Goal: Task Accomplishment & Management: Manage account settings

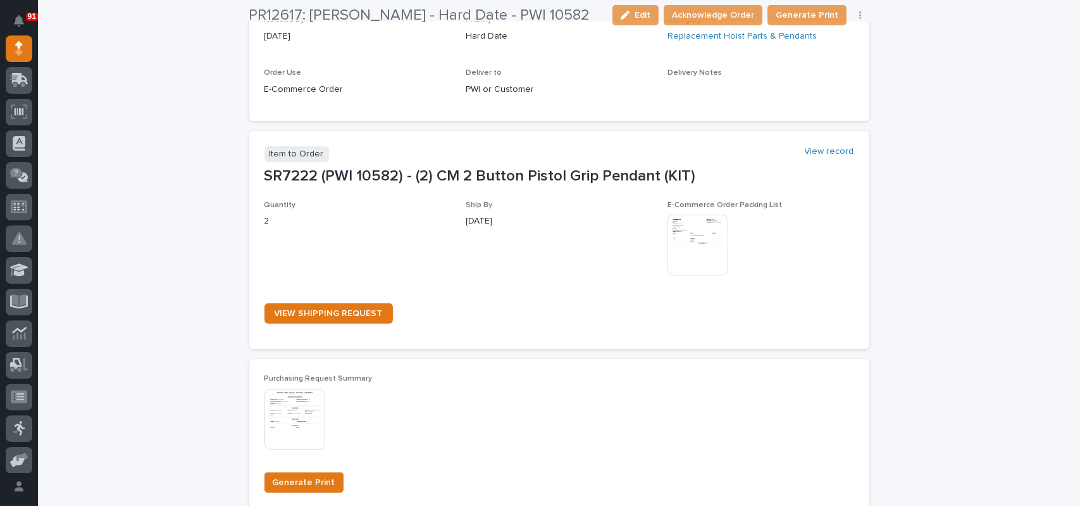
scroll to position [759, 0]
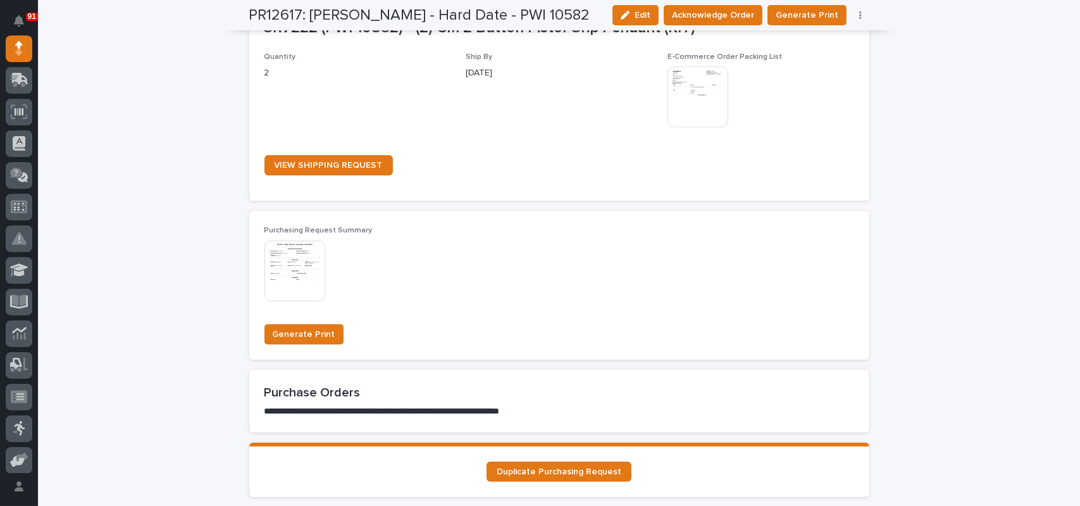
click at [324, 270] on div "This file cannot be opened Download File" at bounding box center [358, 271] width 187 height 63
click at [314, 270] on img at bounding box center [295, 270] width 61 height 61
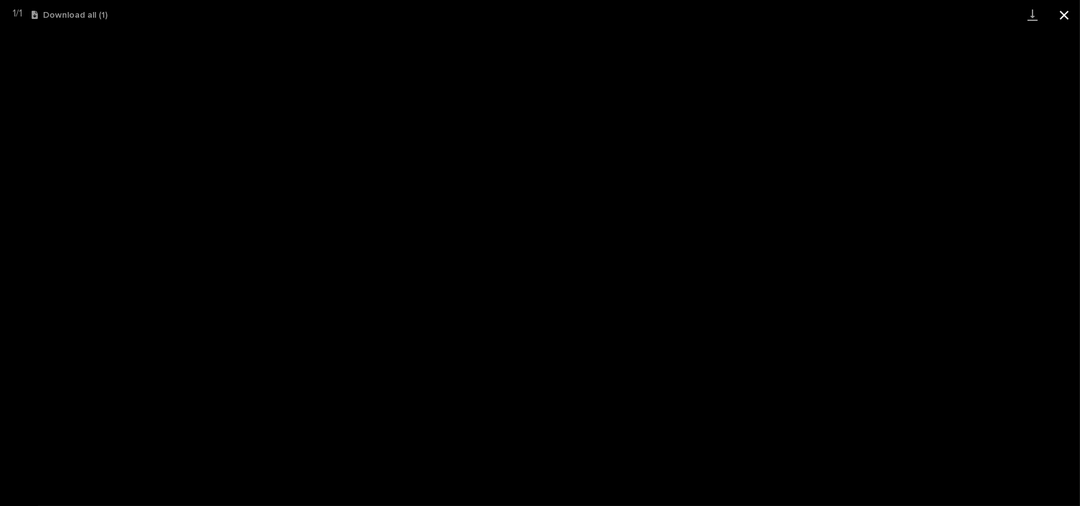
click at [1064, 17] on button "Close gallery" at bounding box center [1065, 15] width 32 height 30
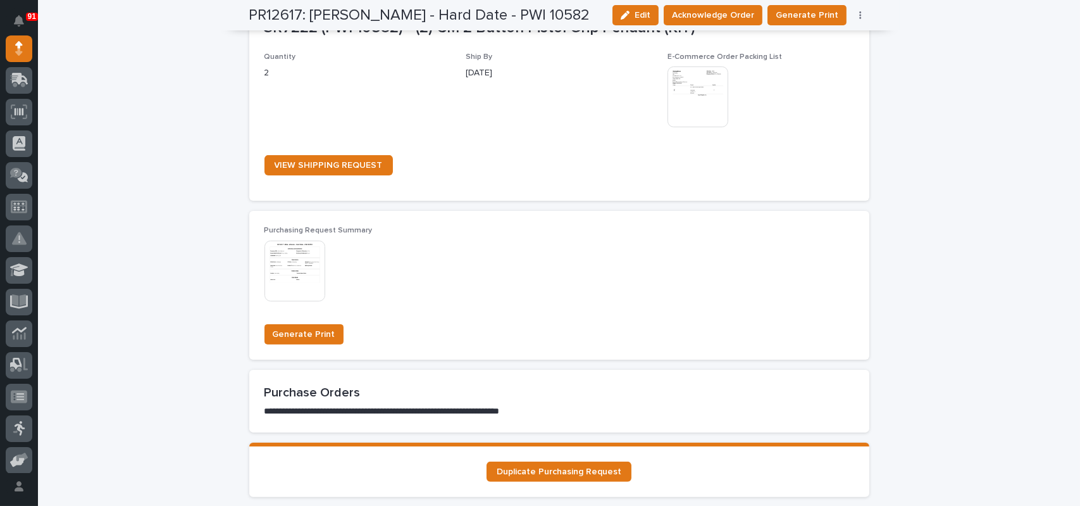
click at [676, 69] on img at bounding box center [698, 96] width 61 height 61
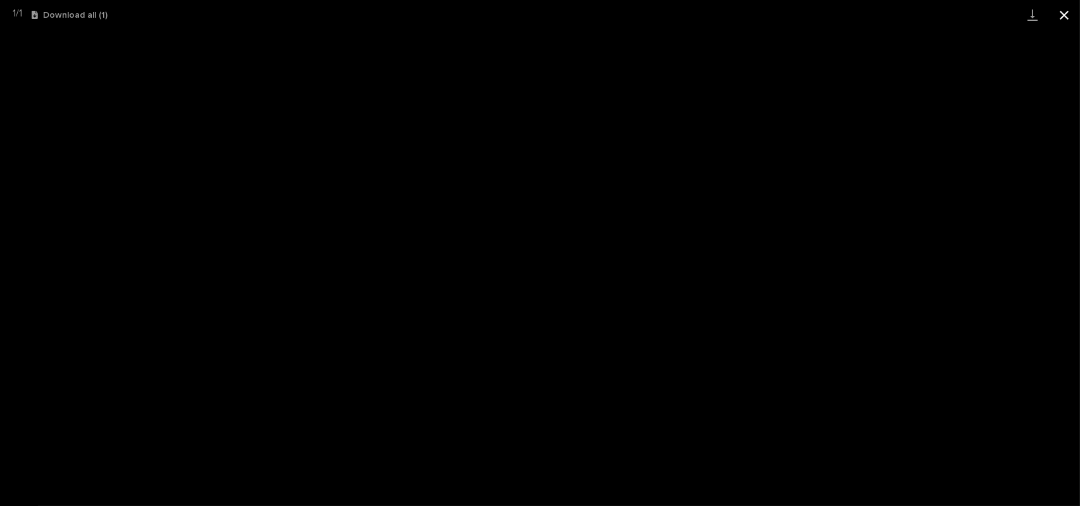
click at [1064, 7] on button "Close gallery" at bounding box center [1065, 15] width 32 height 30
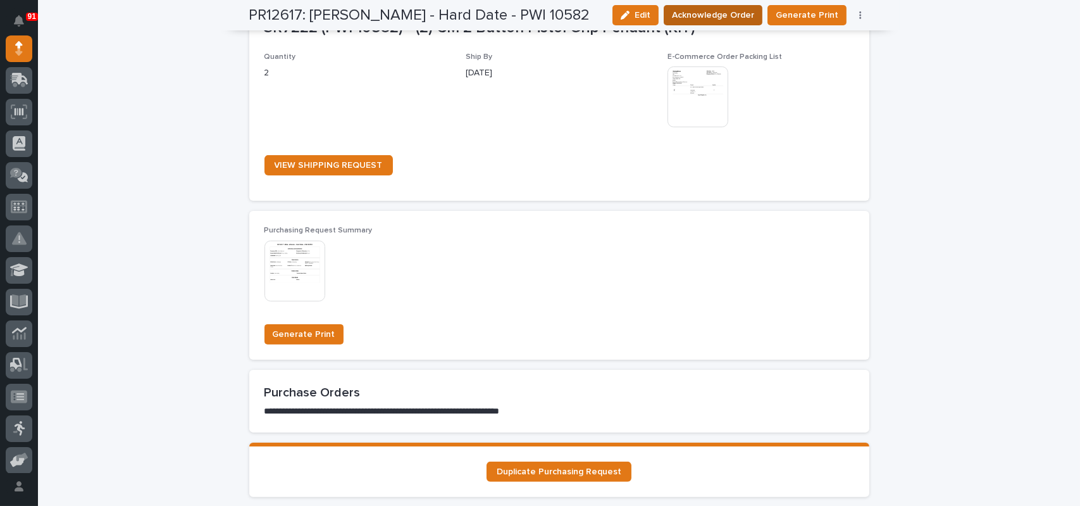
click at [745, 22] on span "Acknowledge Order" at bounding box center [713, 15] width 82 height 15
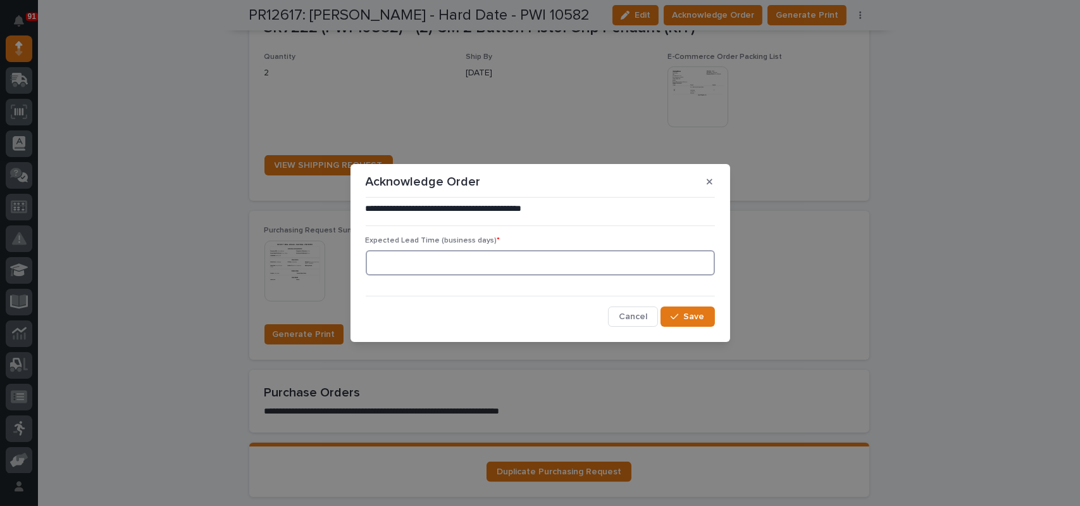
click at [537, 267] on input at bounding box center [540, 262] width 349 height 25
type input "1"
click at [699, 323] on button "Save" at bounding box center [688, 316] width 54 height 20
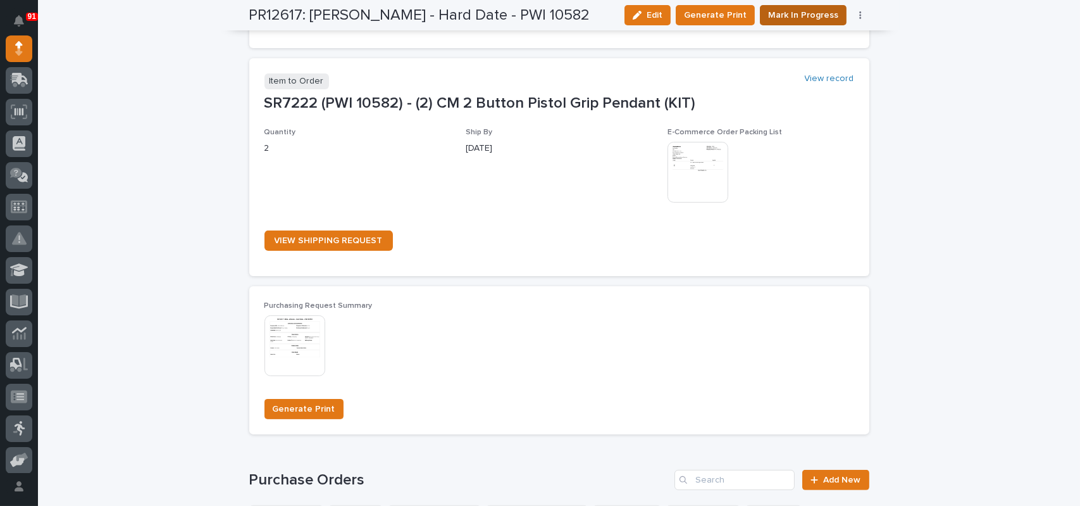
click at [813, 18] on span "Mark In Progress" at bounding box center [803, 15] width 70 height 15
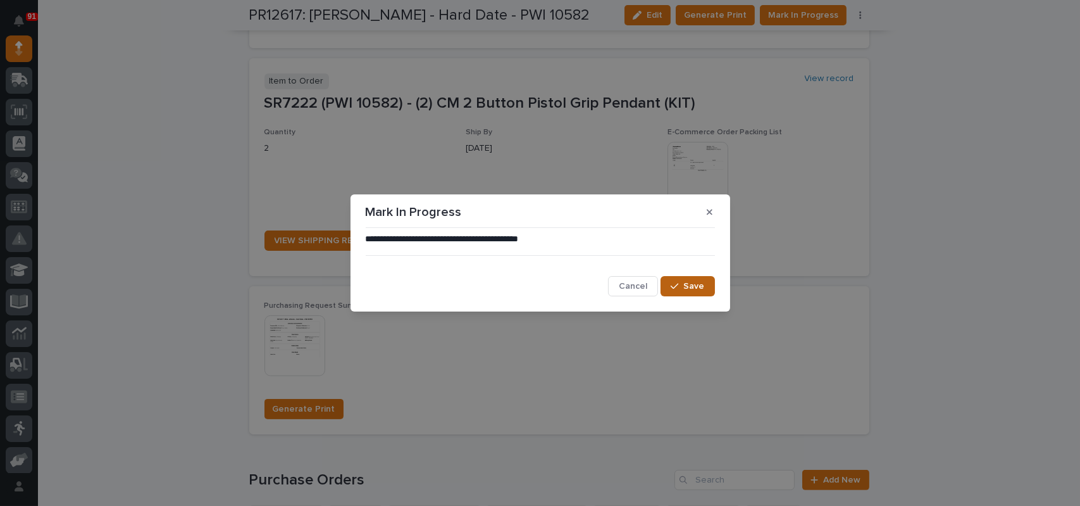
click at [704, 283] on span "Save" at bounding box center [694, 285] width 21 height 11
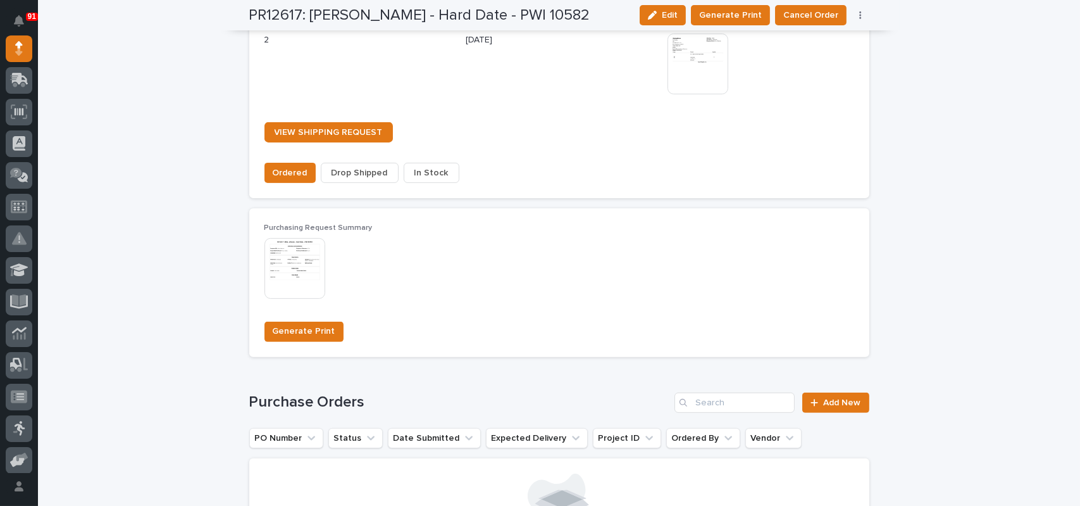
scroll to position [991, 0]
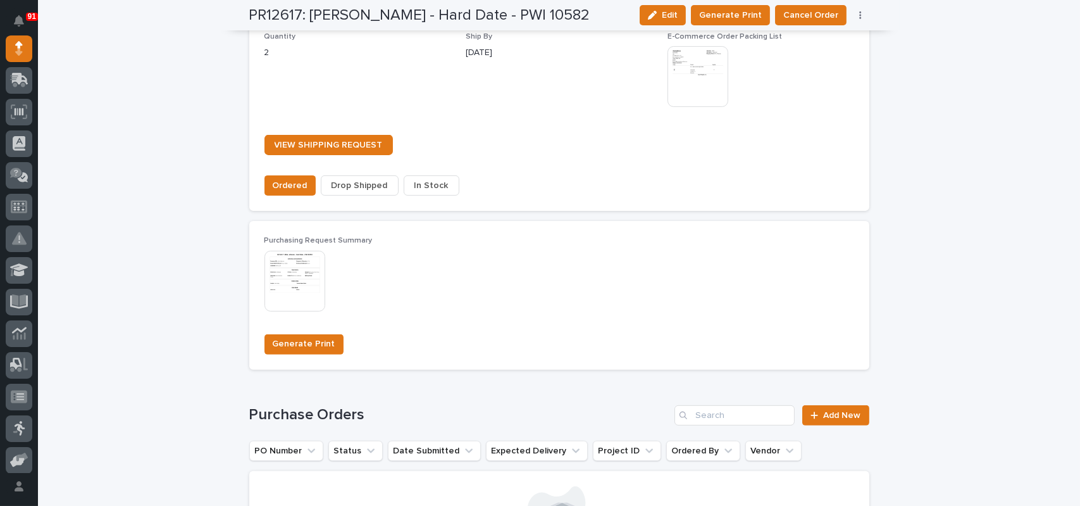
click at [423, 190] on span "In Stock" at bounding box center [432, 185] width 34 height 15
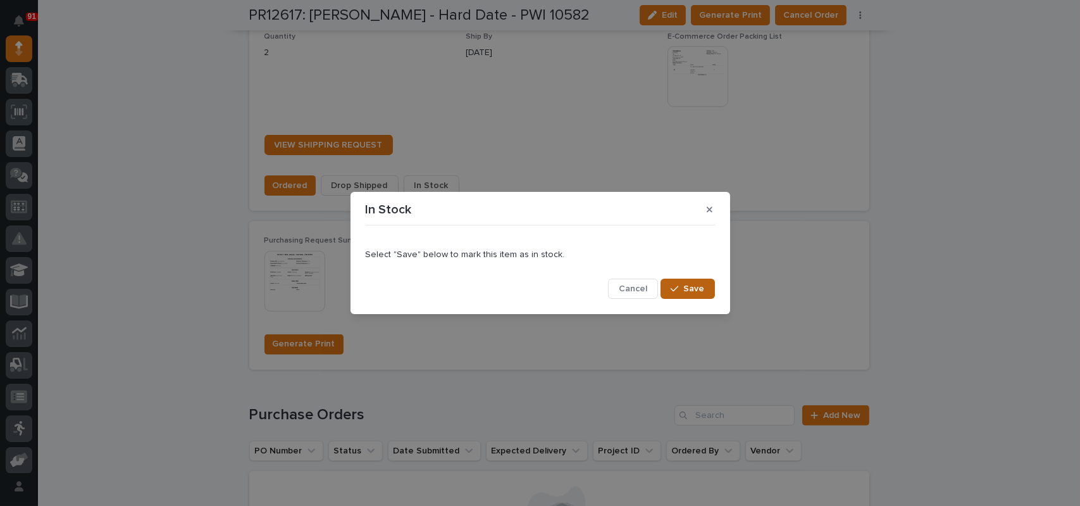
click at [692, 286] on span "Save" at bounding box center [694, 288] width 21 height 11
